Goal: Navigation & Orientation: Find specific page/section

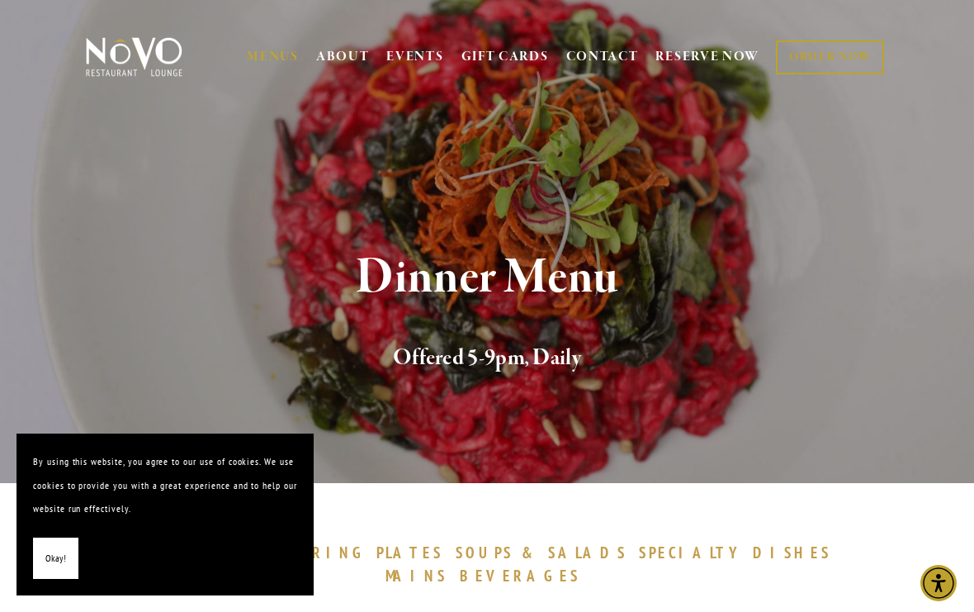
click at [54, 551] on span "Okay!" at bounding box center [55, 558] width 21 height 24
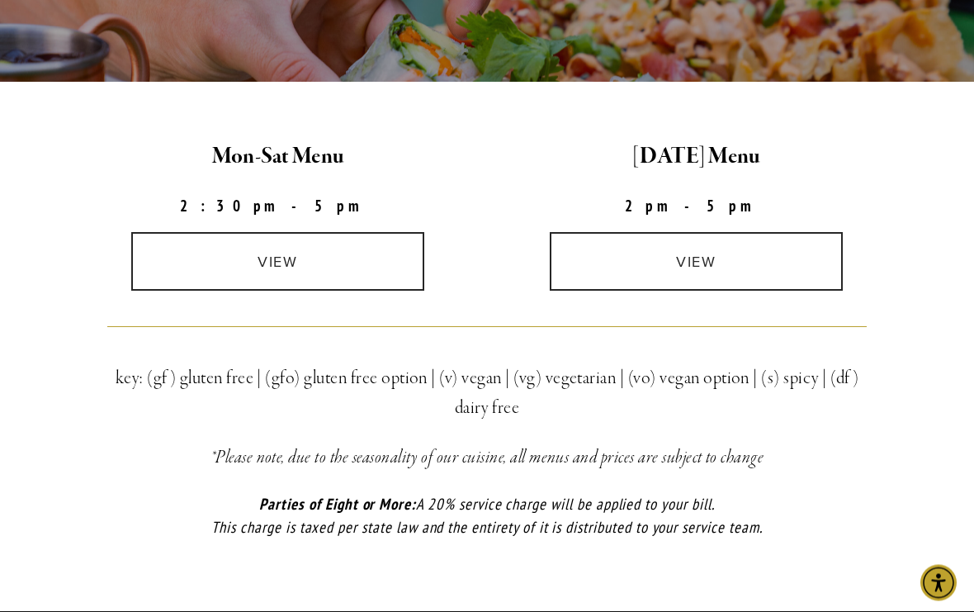
scroll to position [427, 0]
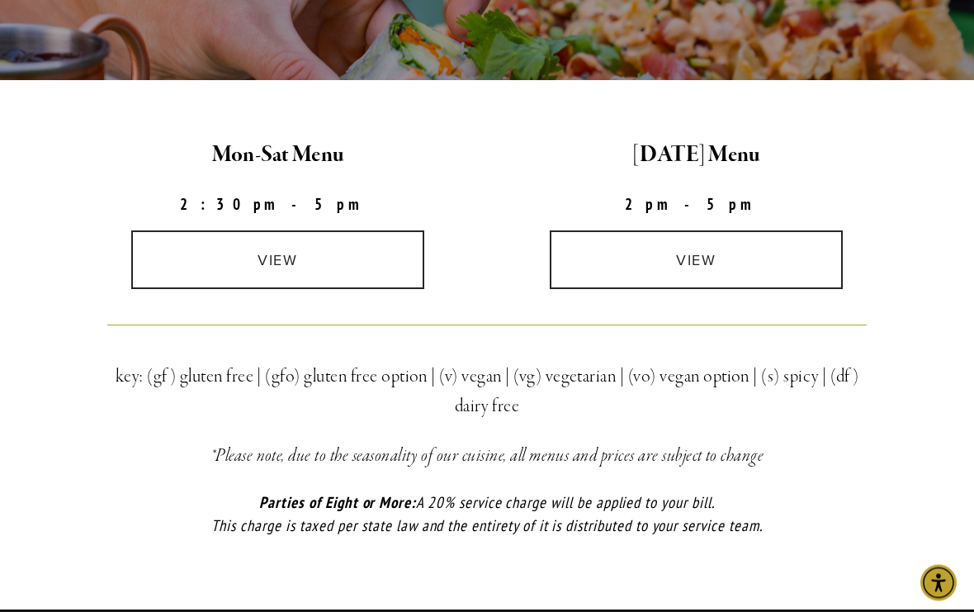
click at [293, 259] on link "view" at bounding box center [278, 260] width 294 height 59
